Goal: Task Accomplishment & Management: Use online tool/utility

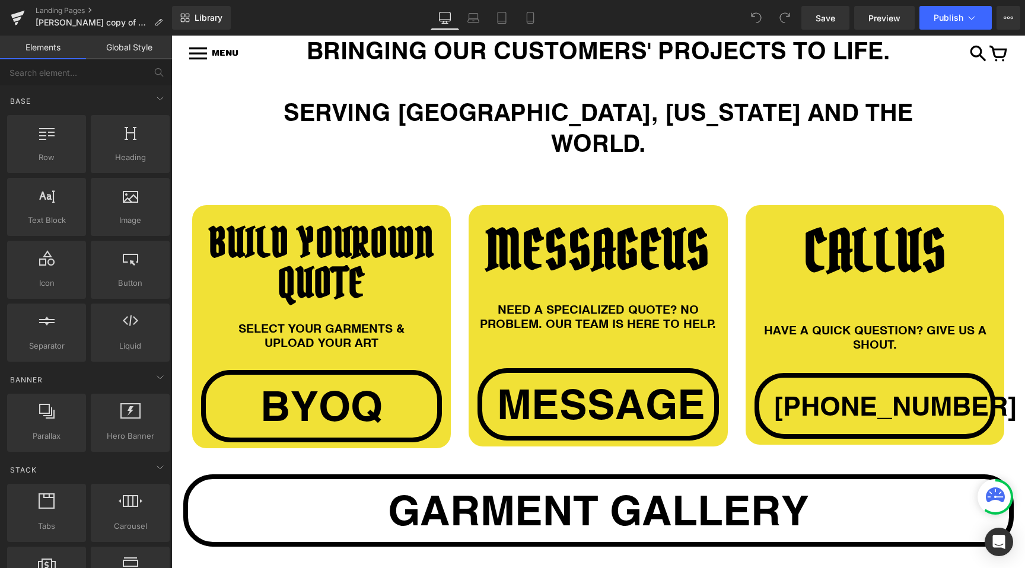
scroll to position [1038, 0]
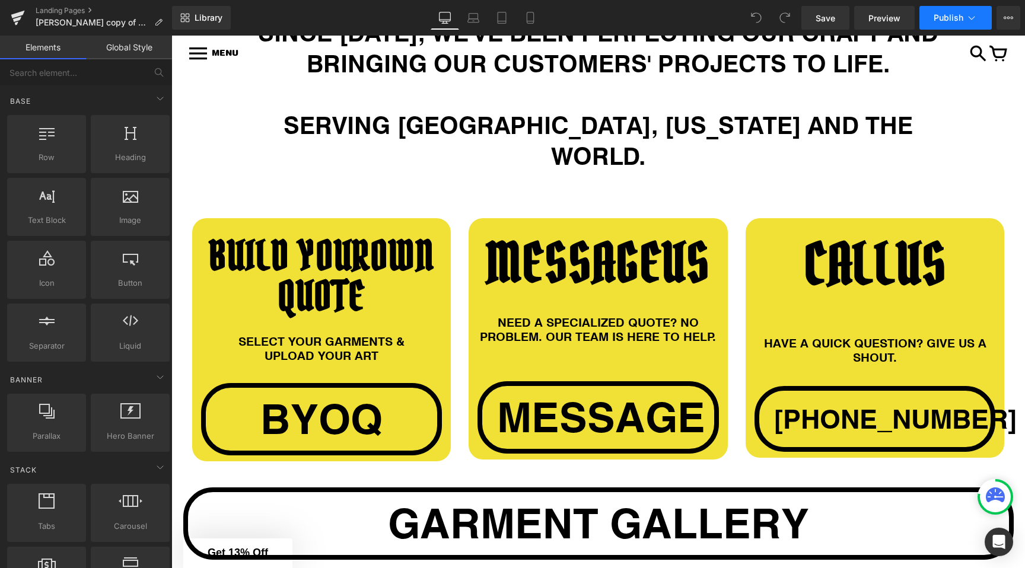
click at [979, 17] on button "Publish" at bounding box center [955, 18] width 72 height 24
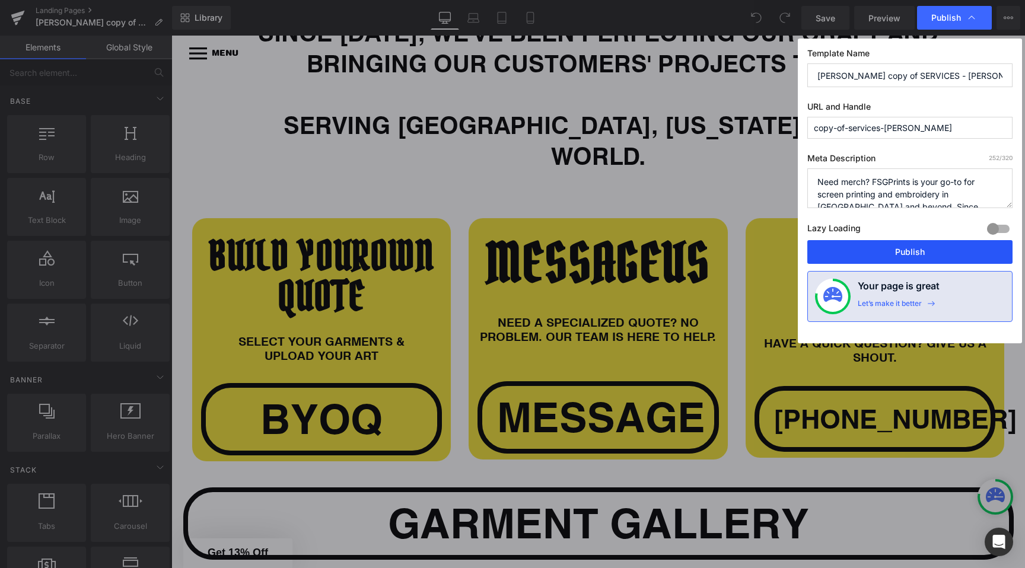
click at [852, 244] on button "Publish" at bounding box center [909, 252] width 205 height 24
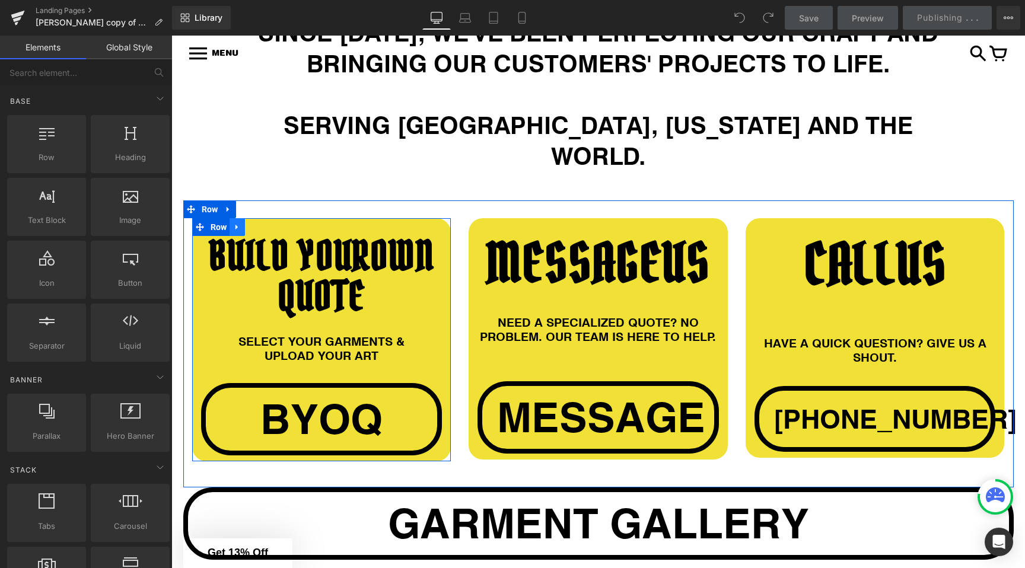
click at [240, 222] on icon at bounding box center [237, 226] width 8 height 9
click at [267, 218] on link at bounding box center [267, 227] width 15 height 18
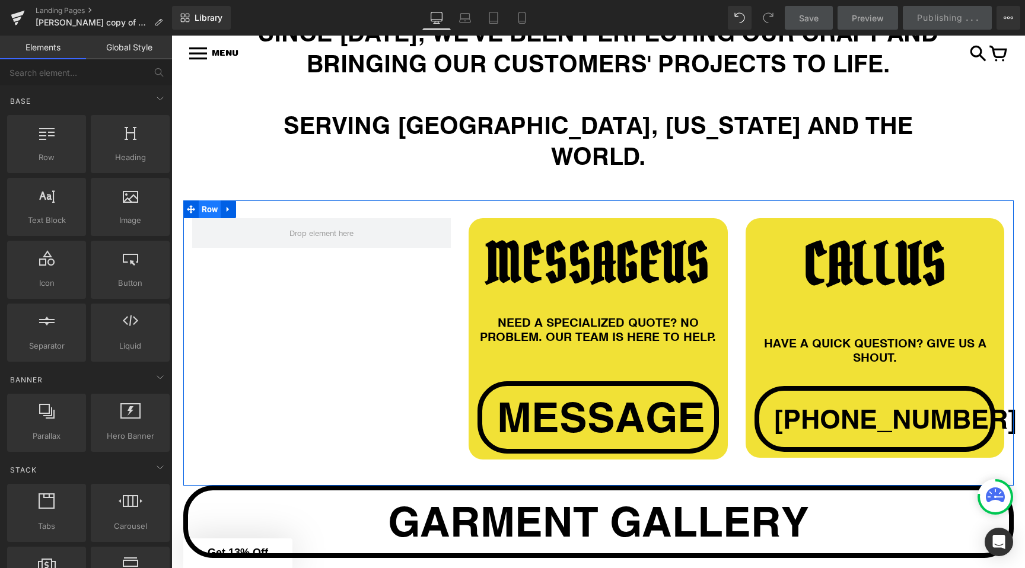
click at [214, 200] on span "Row" at bounding box center [210, 209] width 23 height 18
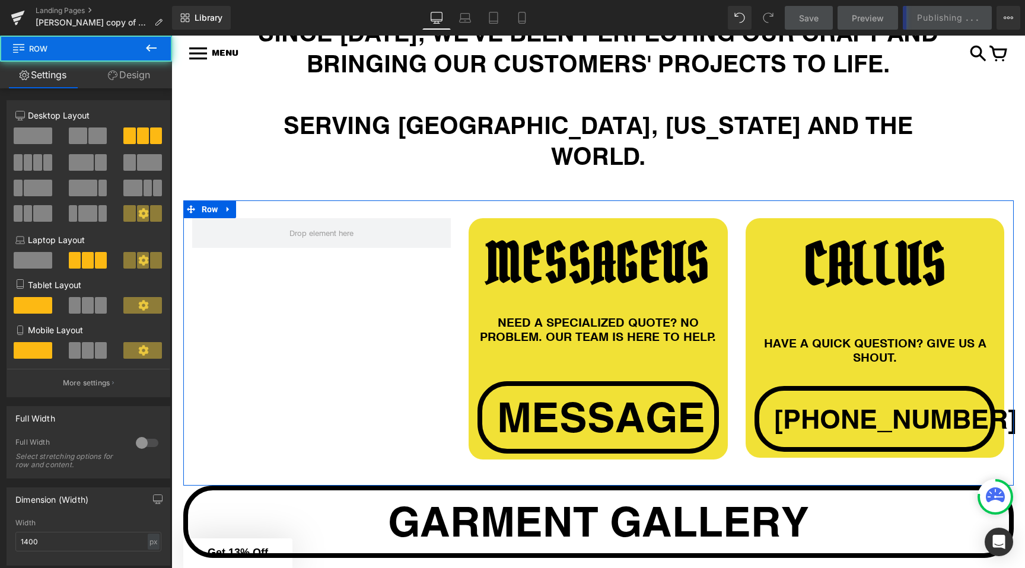
click at [78, 138] on span at bounding box center [78, 135] width 18 height 17
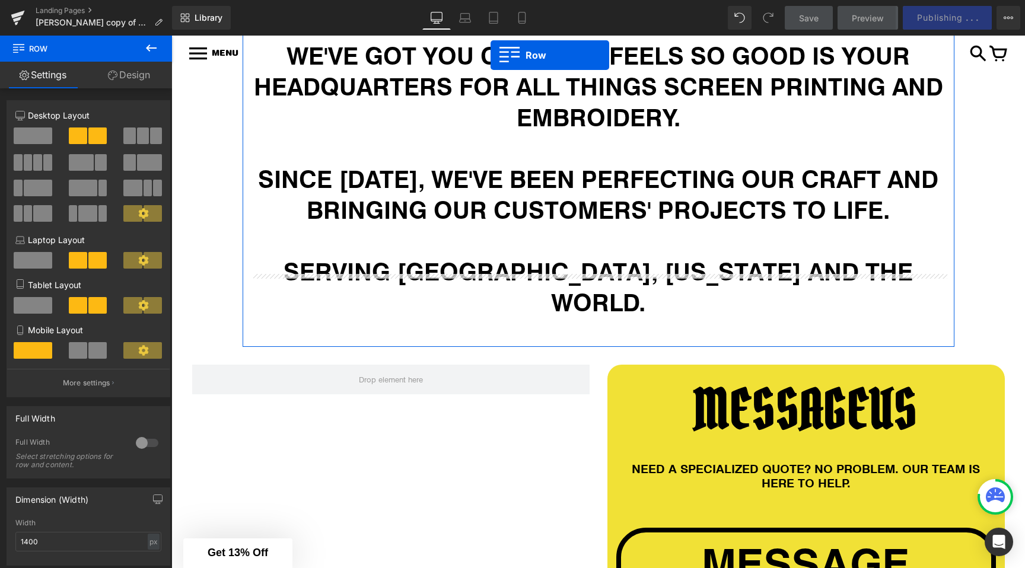
scroll to position [868, 0]
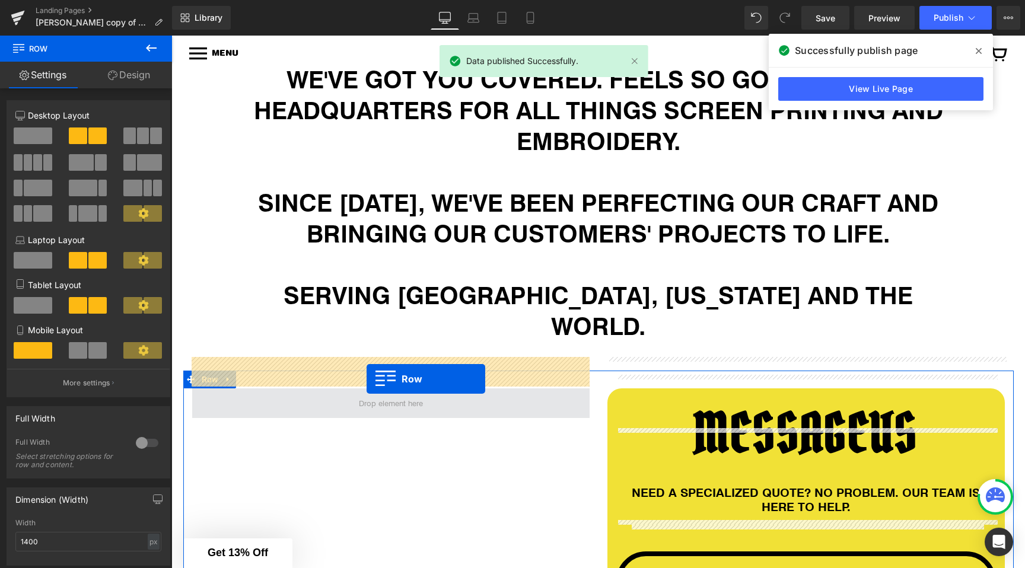
drag, startPoint x: 613, startPoint y: 263, endPoint x: 366, endPoint y: 379, distance: 272.4
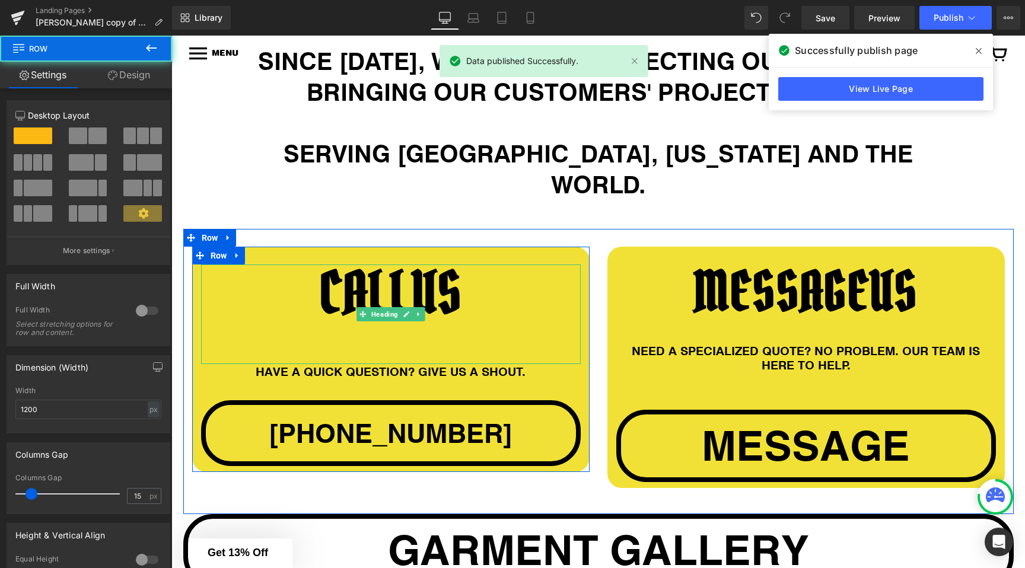
scroll to position [1036, 0]
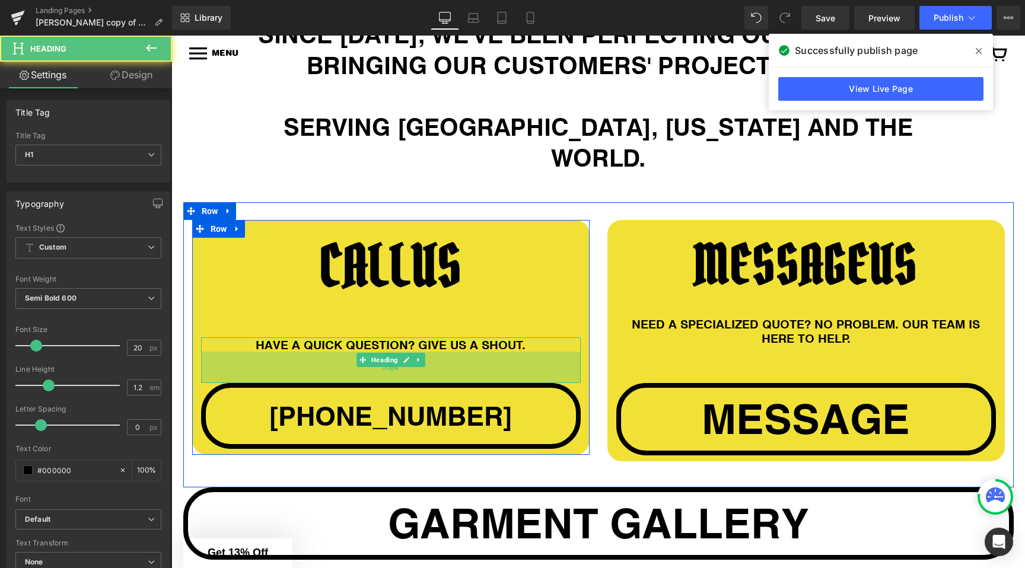
drag, startPoint x: 495, startPoint y: 339, endPoint x: 496, endPoint y: 349, distance: 10.1
click at [496, 352] on div "53px" at bounding box center [390, 367] width 379 height 31
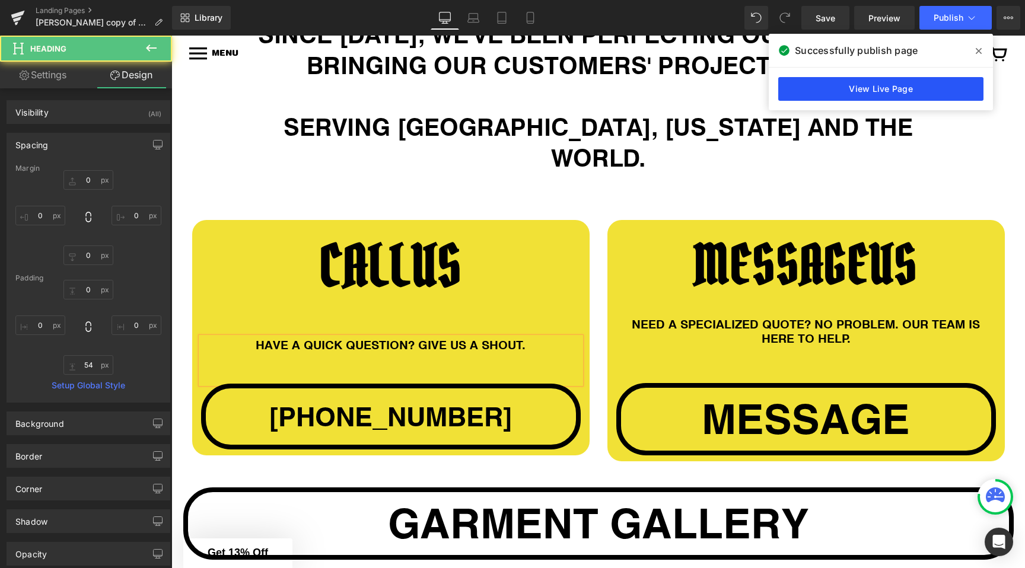
click at [865, 82] on link "View Live Page" at bounding box center [880, 89] width 205 height 24
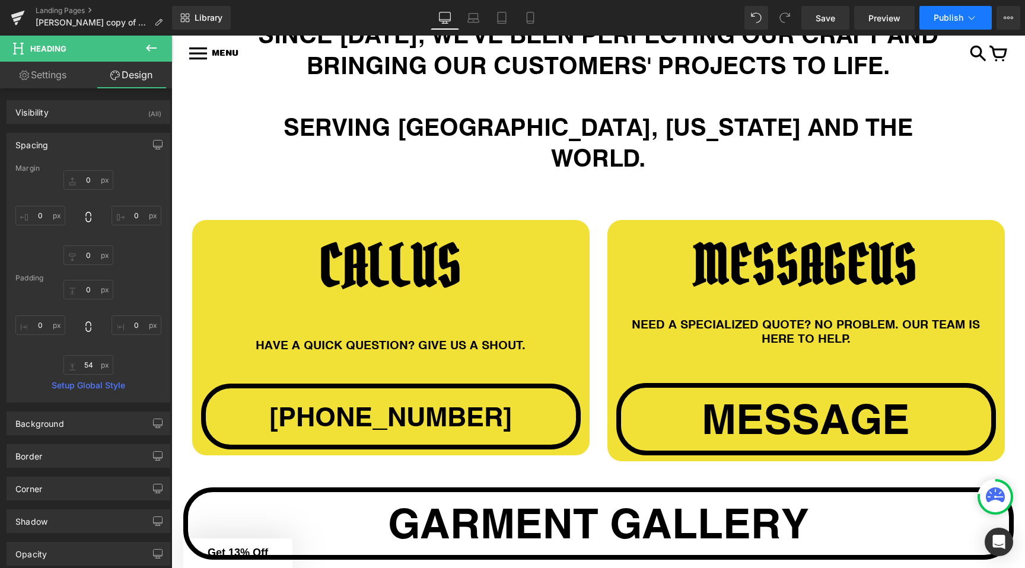
click at [947, 14] on span "Publish" at bounding box center [948, 17] width 30 height 9
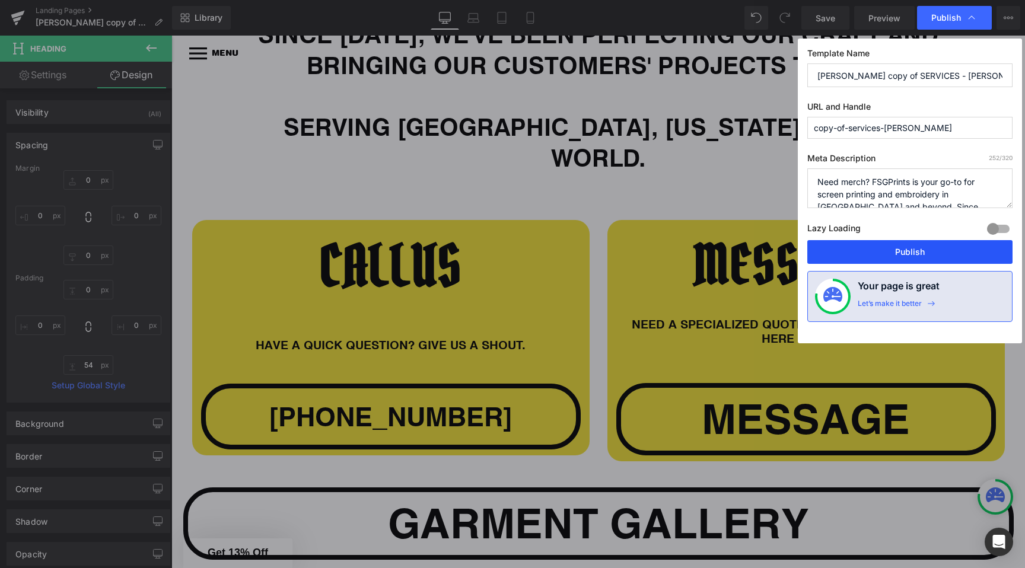
drag, startPoint x: 883, startPoint y: 245, endPoint x: 662, endPoint y: 176, distance: 231.6
click at [883, 245] on button "Publish" at bounding box center [909, 252] width 205 height 24
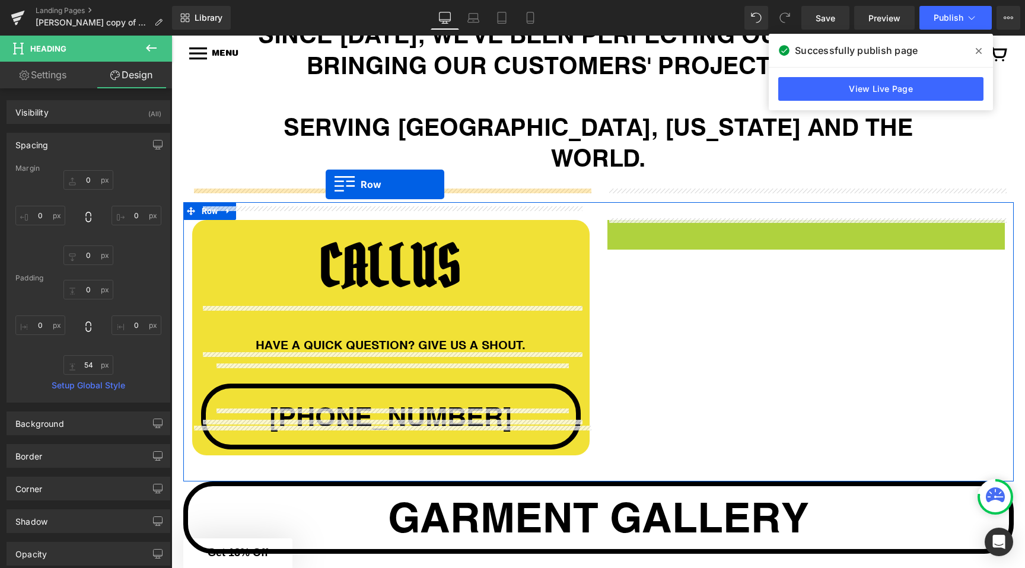
drag, startPoint x: 495, startPoint y: 196, endPoint x: 325, endPoint y: 184, distance: 170.0
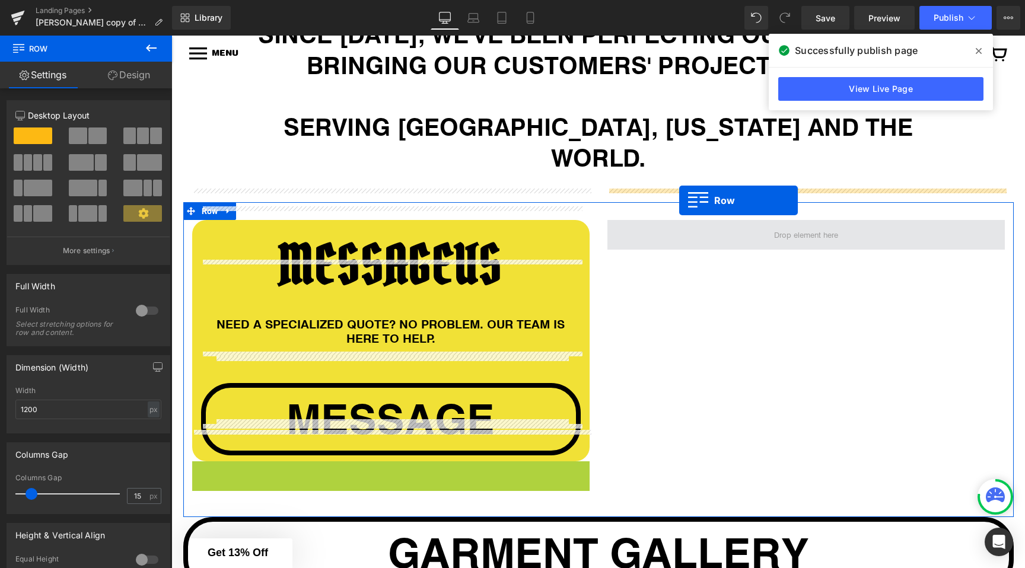
drag, startPoint x: 200, startPoint y: 441, endPoint x: 679, endPoint y: 200, distance: 535.9
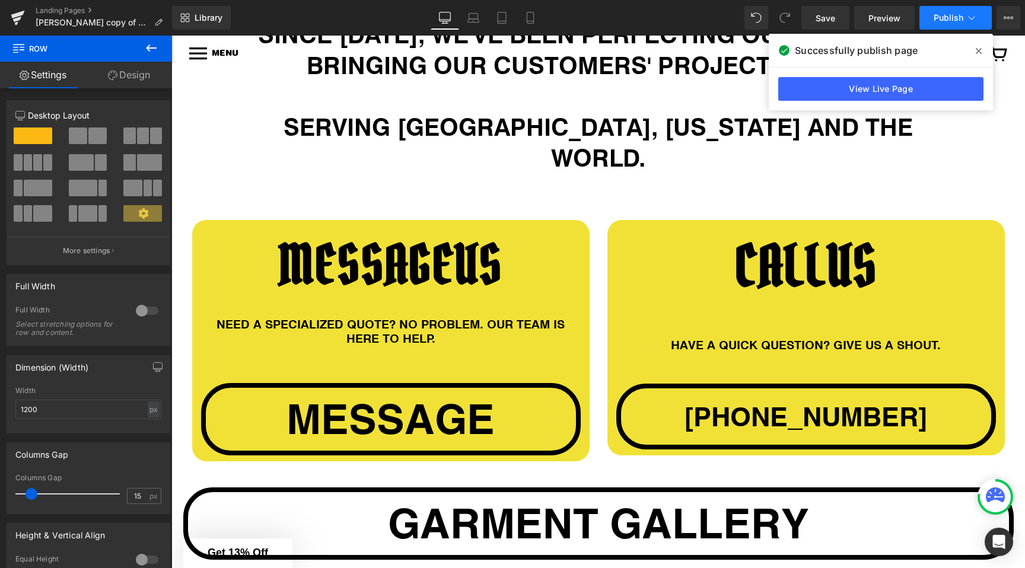
click at [967, 18] on icon at bounding box center [971, 18] width 12 height 12
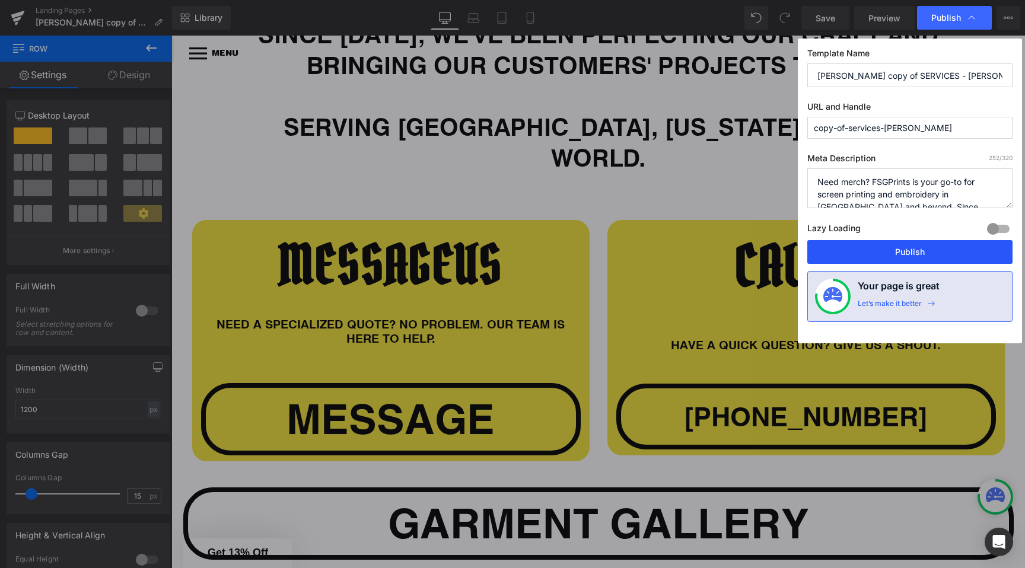
click at [852, 250] on button "Publish" at bounding box center [909, 252] width 205 height 24
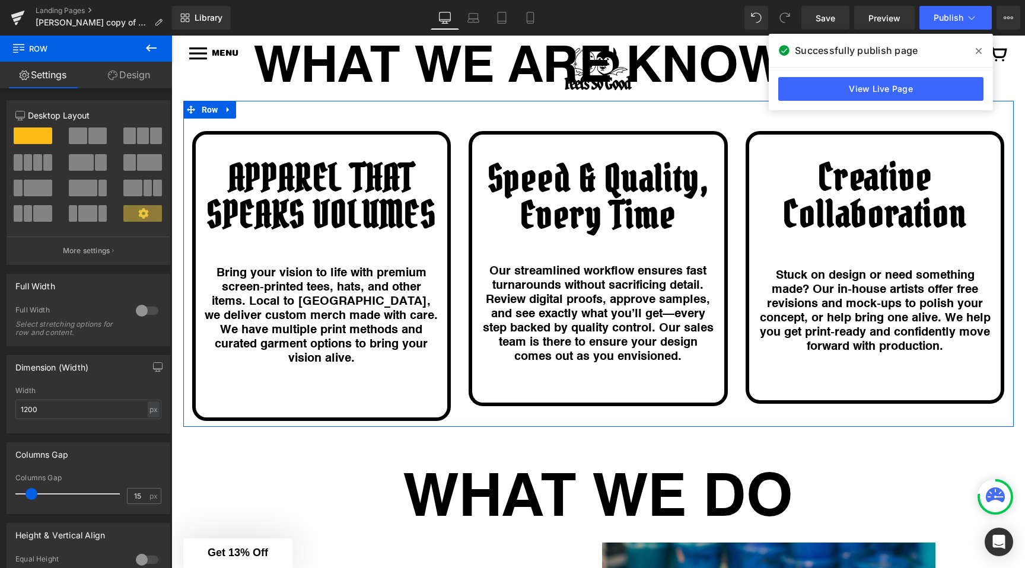
scroll to position [1581, 0]
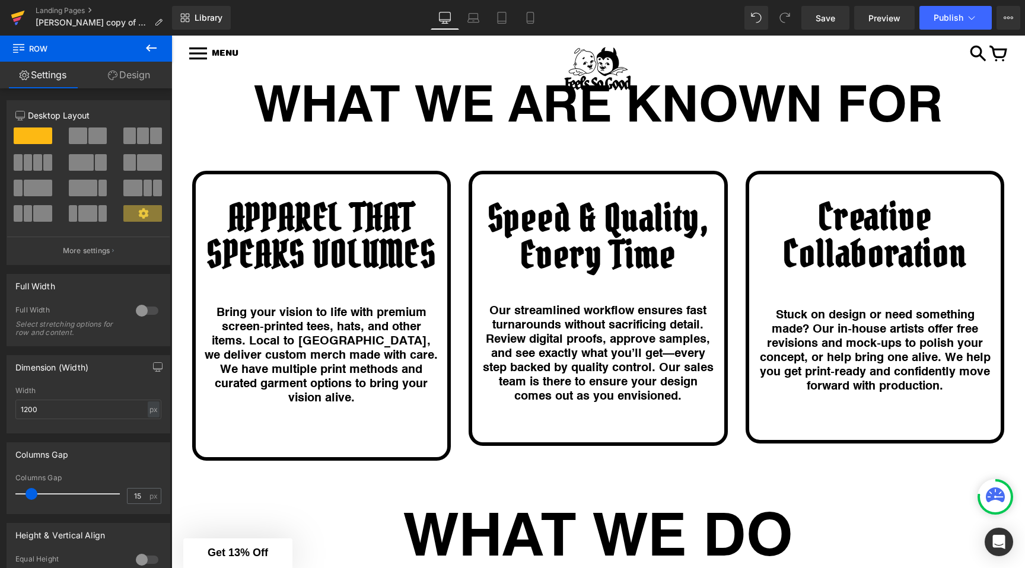
click at [8, 18] on link at bounding box center [18, 18] width 36 height 36
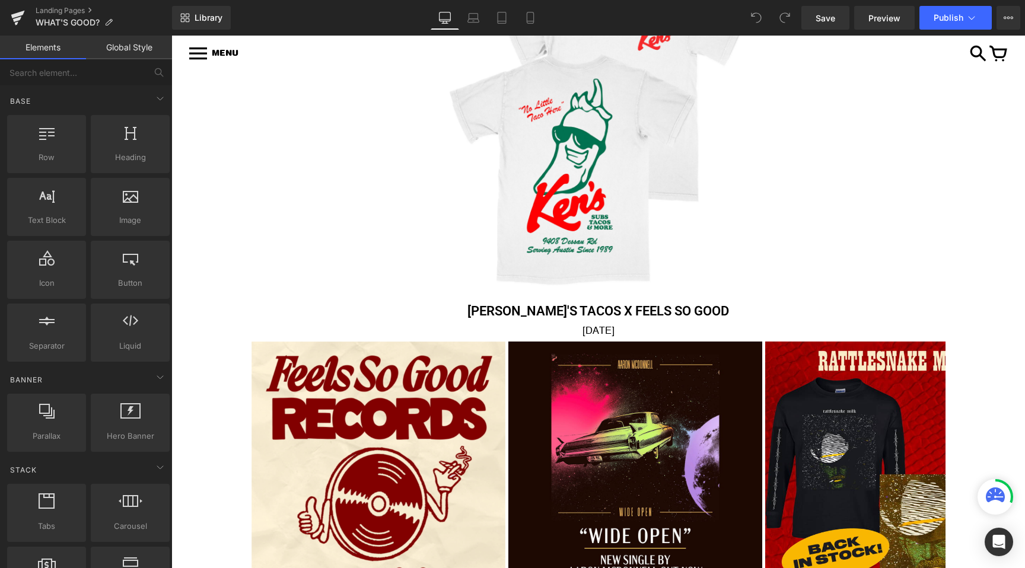
scroll to position [577, 0]
